Goal: Check status

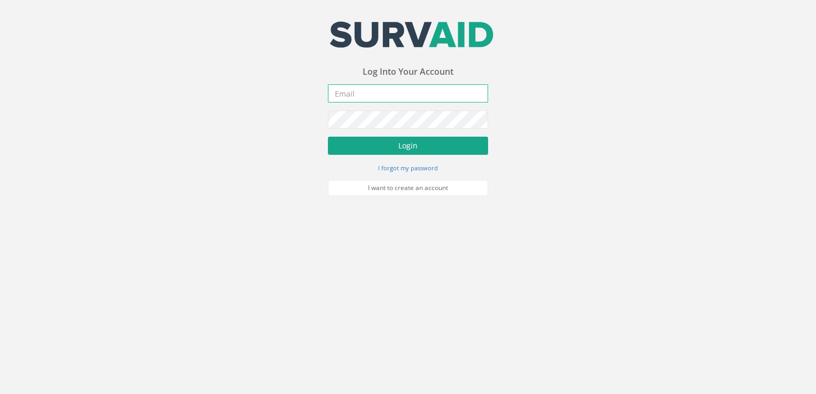
type input "[PERSON_NAME][EMAIL_ADDRESS][DOMAIN_NAME]"
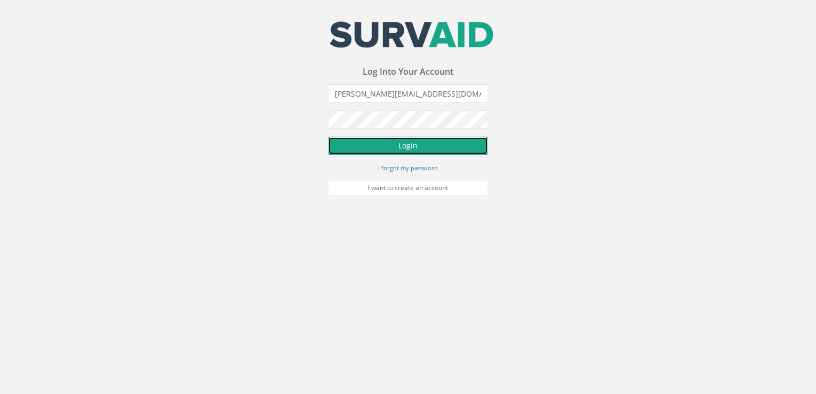
click at [371, 149] on button "Login" at bounding box center [408, 146] width 160 height 18
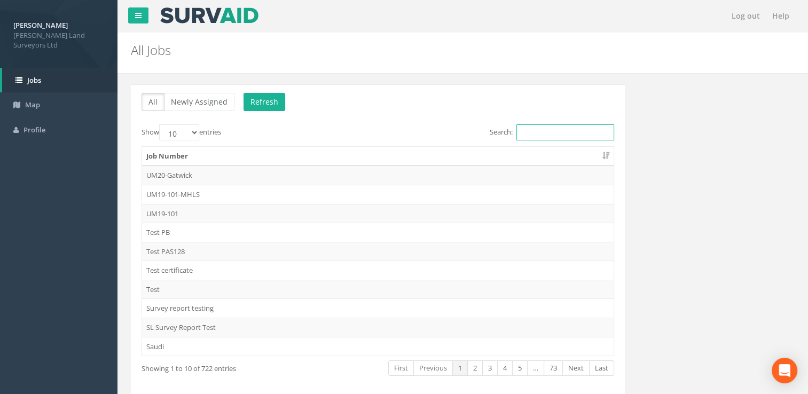
click at [543, 131] on input "Search:" at bounding box center [566, 132] width 98 height 16
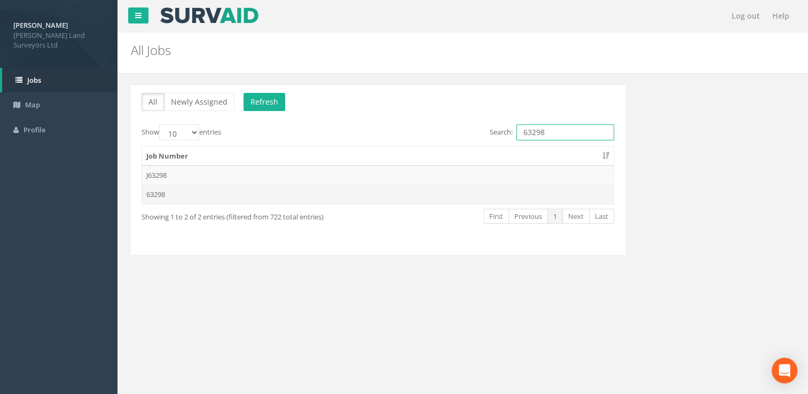
type input "63298"
click at [167, 189] on td "63298" at bounding box center [378, 194] width 472 height 19
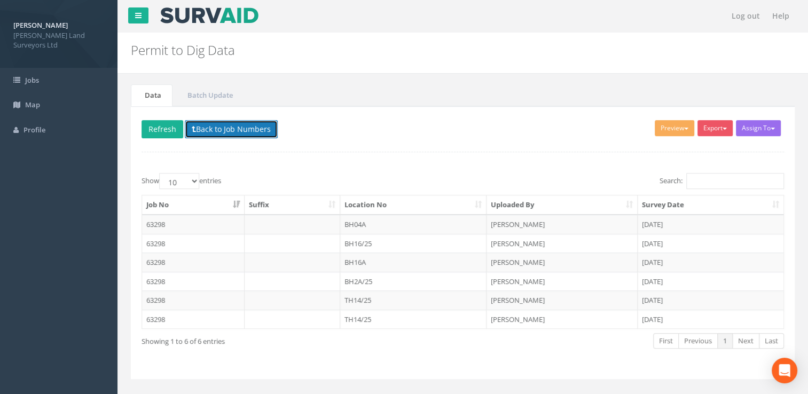
click at [222, 127] on button "Back to Job Numbers" at bounding box center [231, 129] width 93 height 18
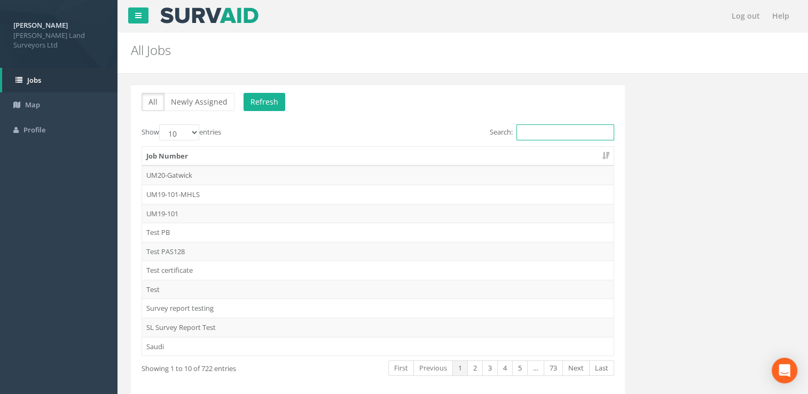
click at [538, 134] on input "Search:" at bounding box center [566, 132] width 98 height 16
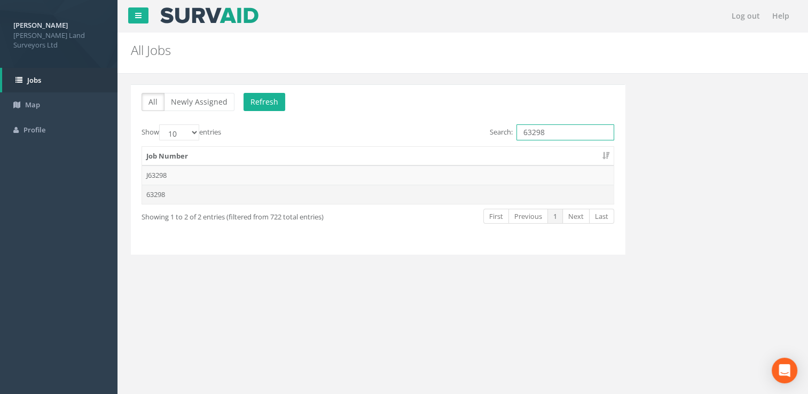
type input "63298"
click at [278, 193] on td "63298" at bounding box center [378, 194] width 472 height 19
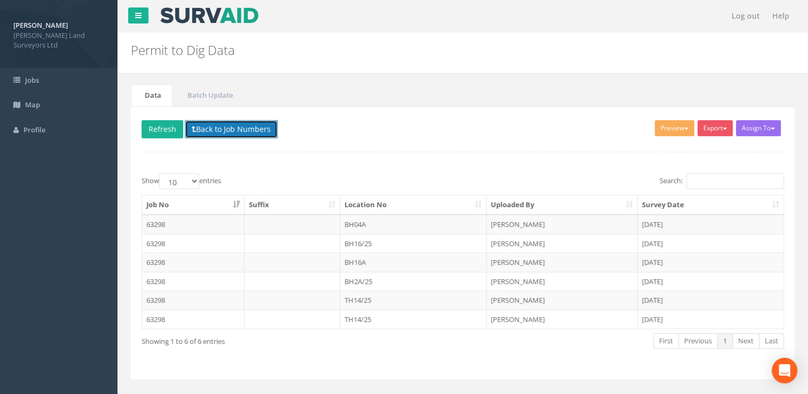
click at [215, 127] on button "Back to Job Numbers" at bounding box center [231, 129] width 93 height 18
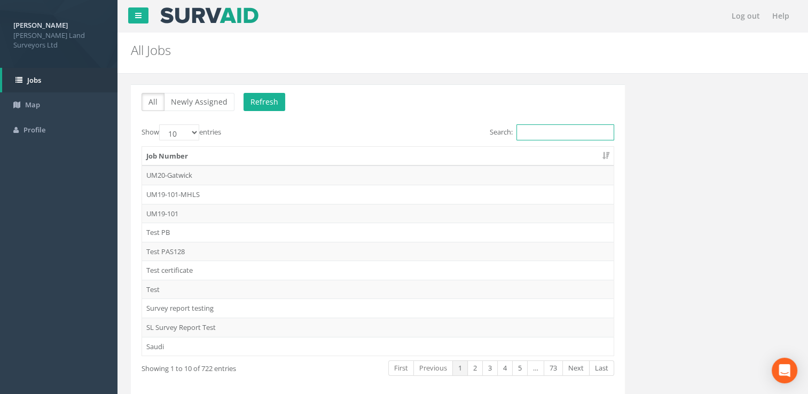
click at [521, 130] on input "Search:" at bounding box center [566, 132] width 98 height 16
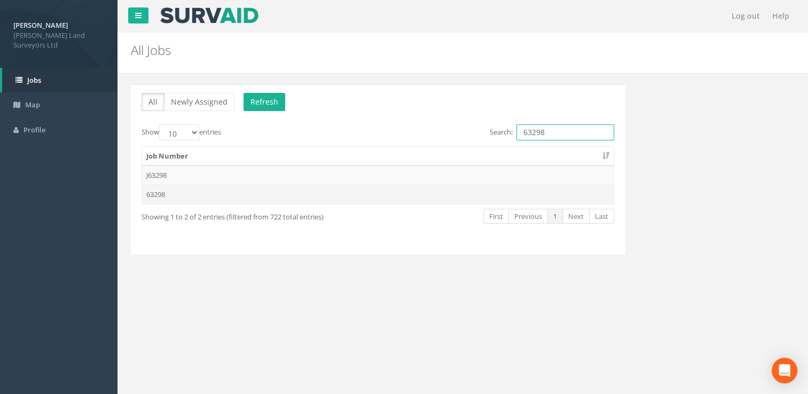
type input "63298"
click at [169, 194] on td "63298" at bounding box center [378, 194] width 472 height 19
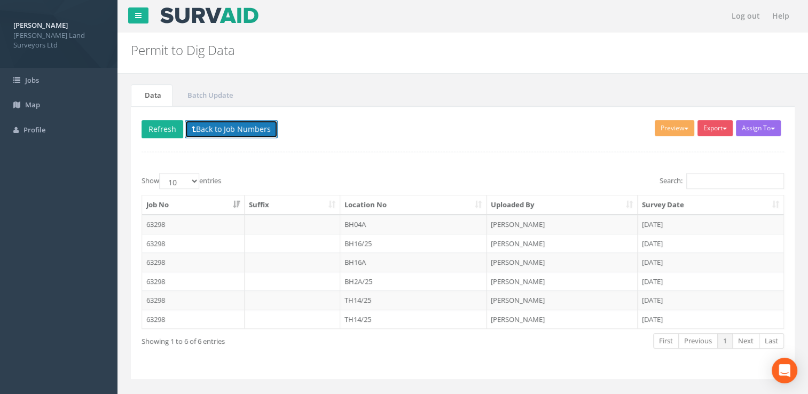
click at [237, 123] on button "Back to Job Numbers" at bounding box center [231, 129] width 93 height 18
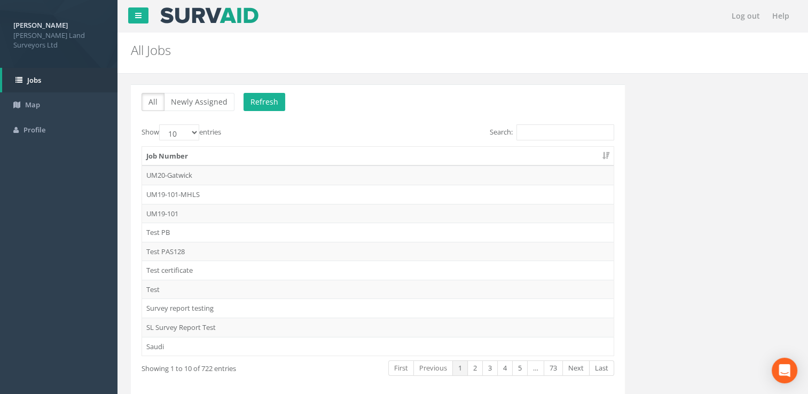
click at [536, 123] on div "All Newly Assigned Refresh Show 10 25 50 100 entries Search: Job Number UM20-Ga…" at bounding box center [378, 245] width 494 height 322
click at [534, 138] on input "Search:" at bounding box center [566, 132] width 98 height 16
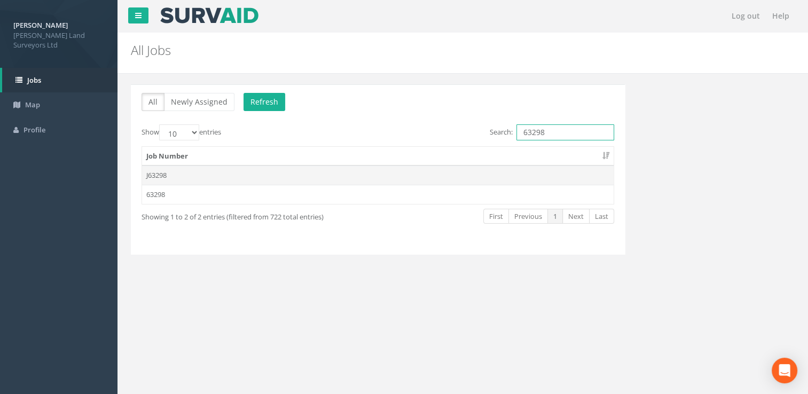
type input "63298"
click at [254, 172] on td "J63298" at bounding box center [378, 175] width 472 height 19
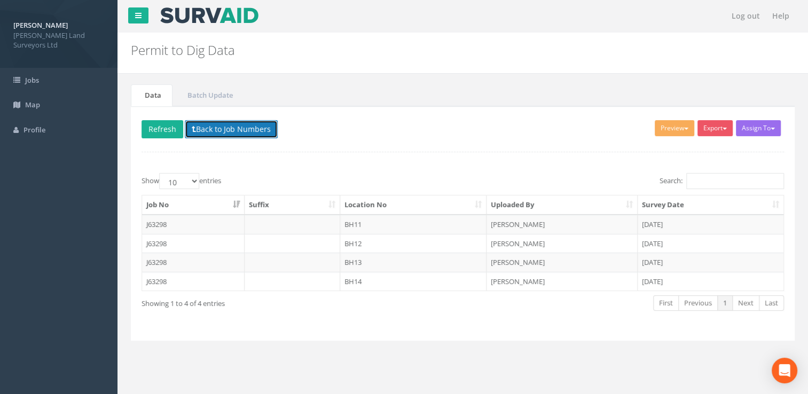
click at [213, 132] on button "Back to Job Numbers" at bounding box center [231, 129] width 93 height 18
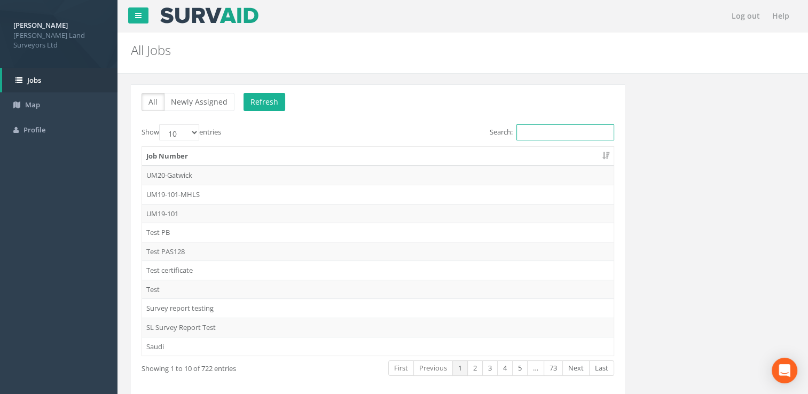
click at [575, 132] on input "Search:" at bounding box center [566, 132] width 98 height 16
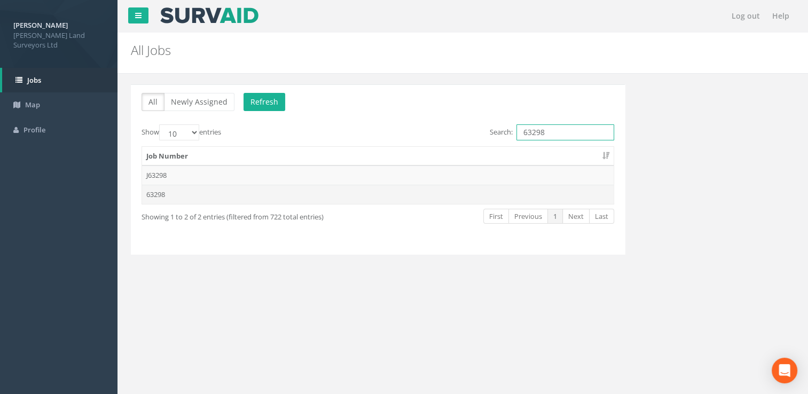
type input "63298"
click at [167, 197] on td "63298" at bounding box center [378, 194] width 472 height 19
